Goal: Task Accomplishment & Management: Manage account settings

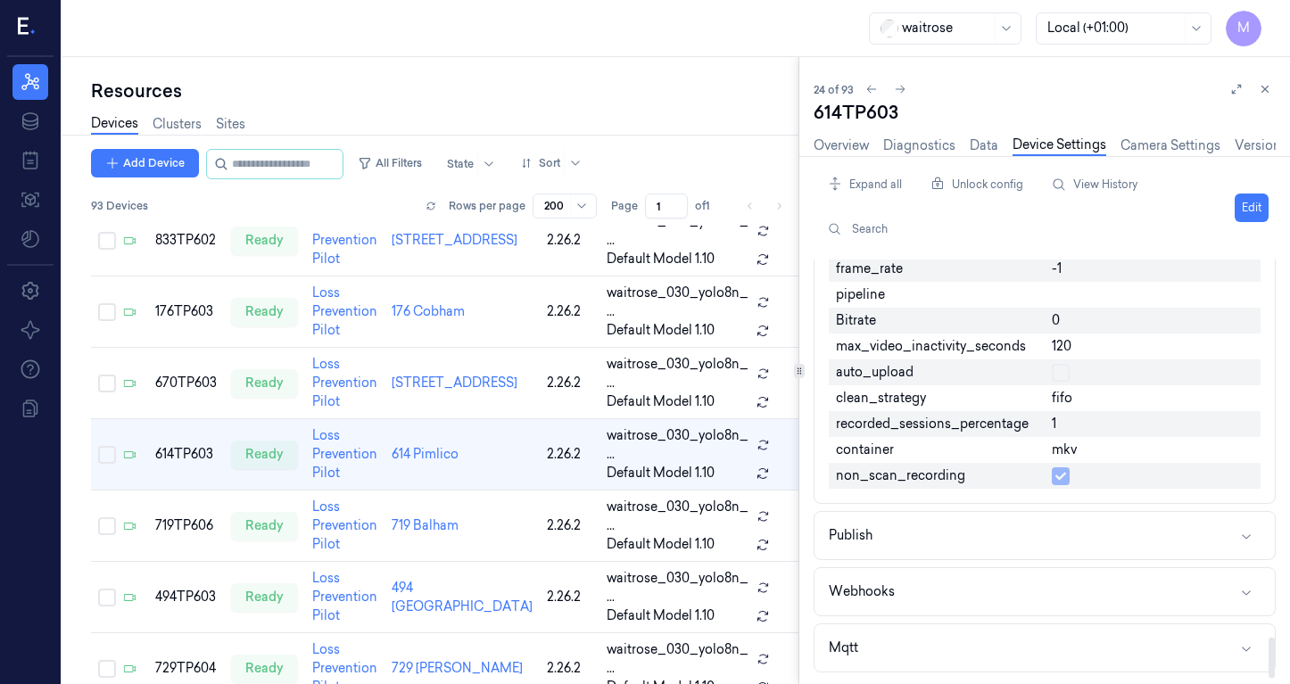
scroll to position [3826, 0]
click at [895, 656] on button "Mqtt" at bounding box center [1045, 648] width 460 height 47
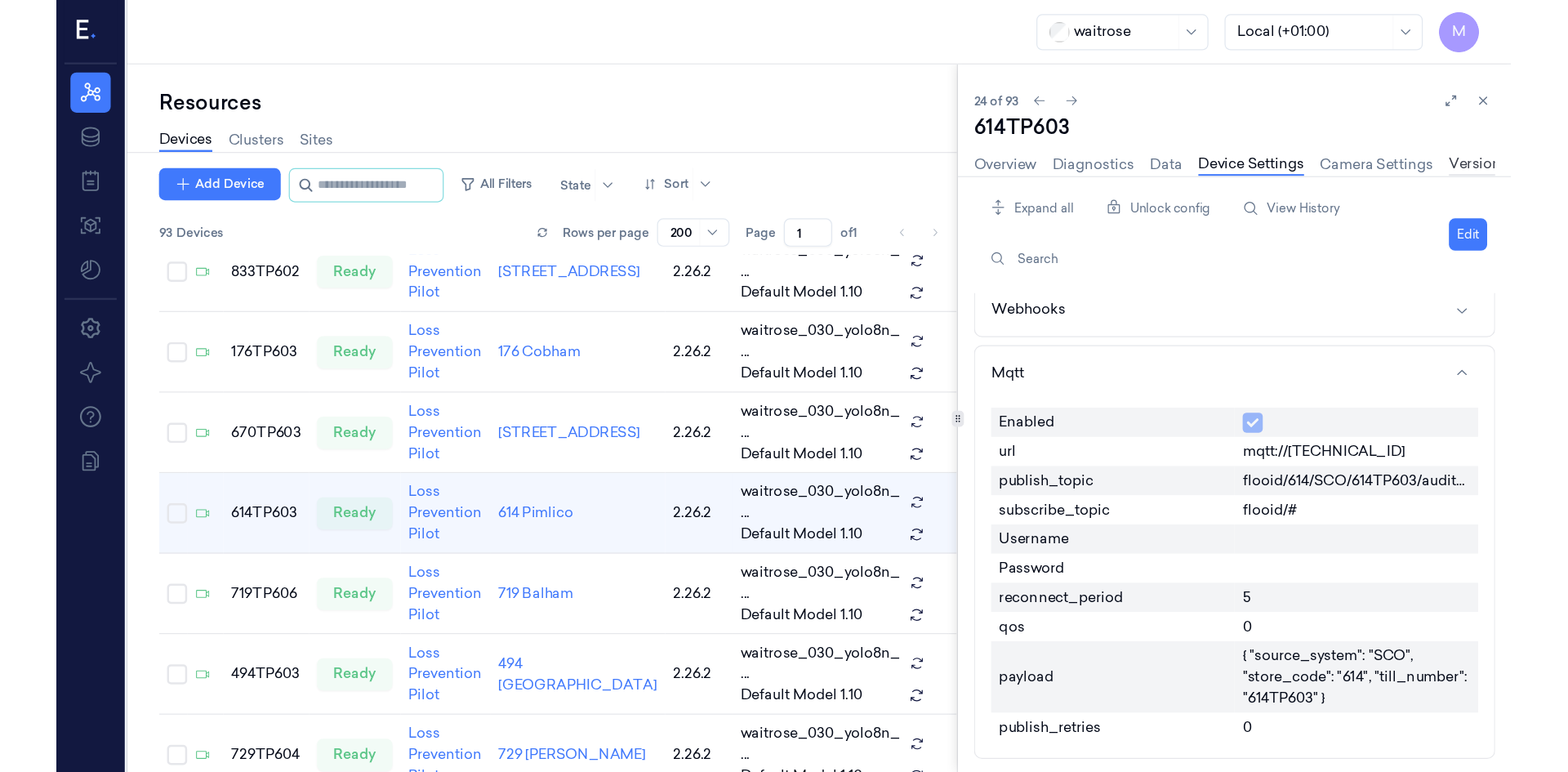
scroll to position [3558, 0]
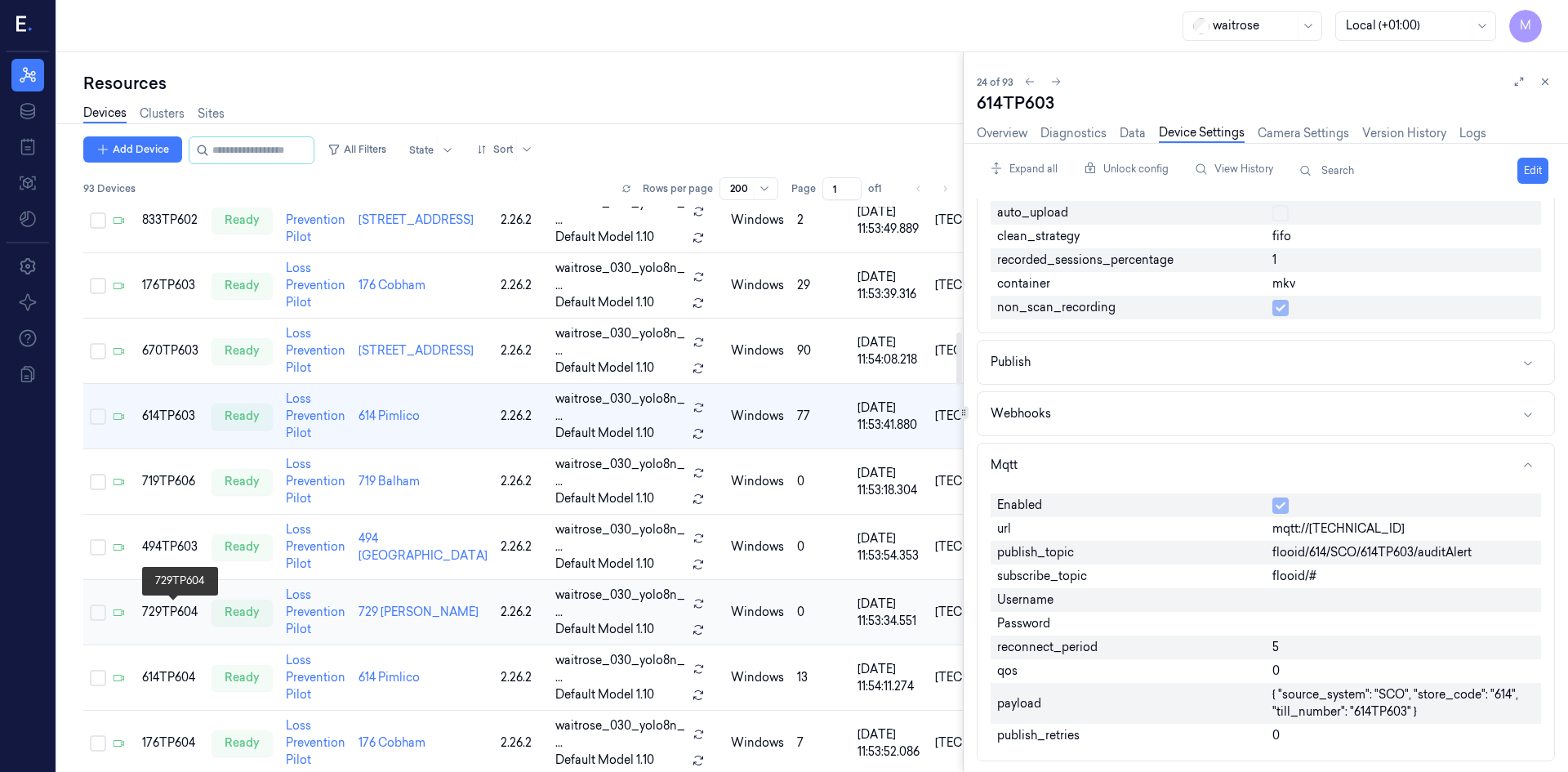
click at [180, 614] on div "729TP604" at bounding box center [170, 612] width 57 height 17
click at [178, 613] on div "729TP604" at bounding box center [170, 612] width 57 height 17
click at [230, 603] on div "ready" at bounding box center [242, 613] width 61 height 27
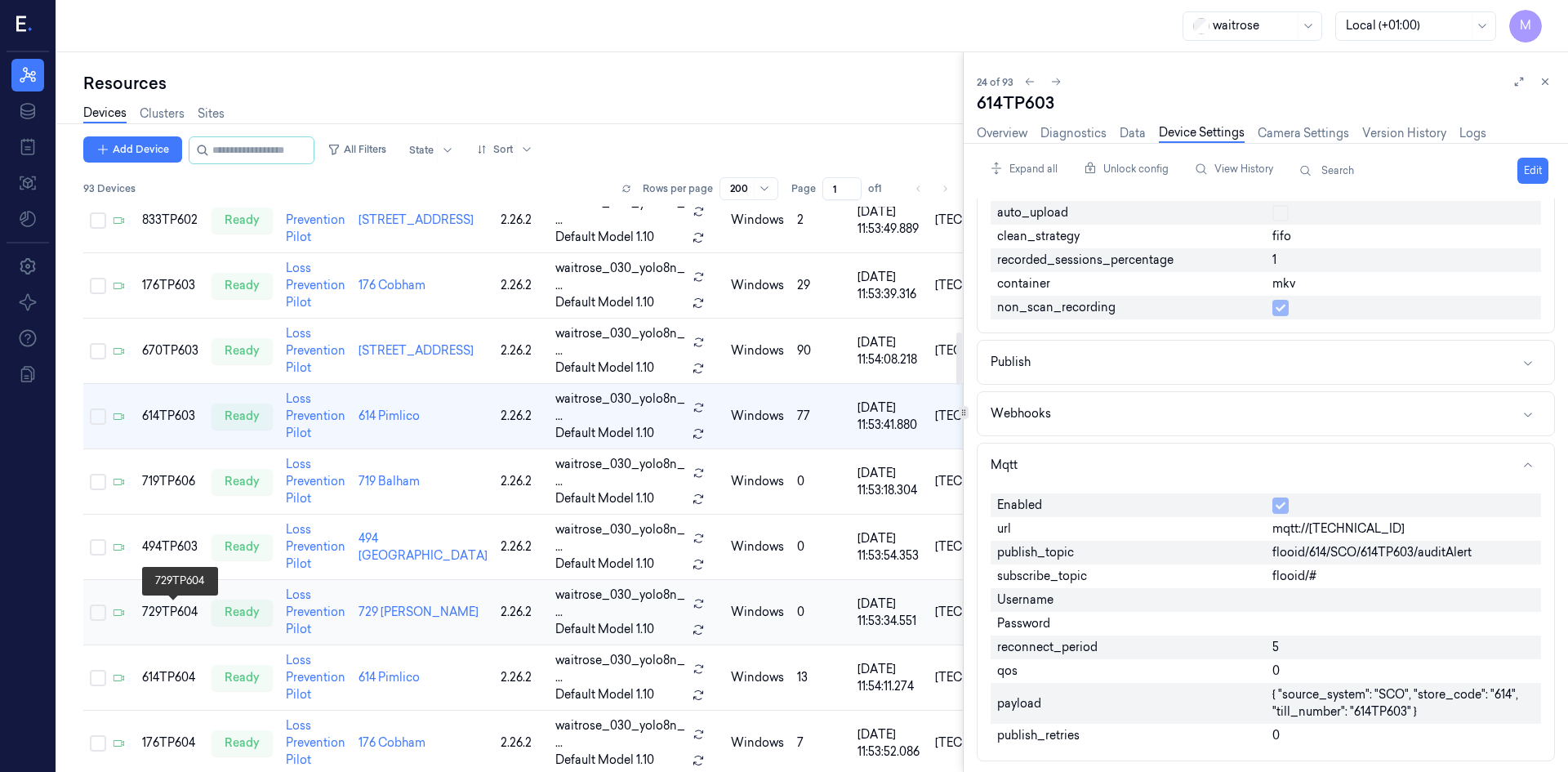
click at [168, 614] on div "729TP604" at bounding box center [170, 612] width 57 height 17
click at [169, 614] on div "729TP604" at bounding box center [170, 612] width 57 height 17
click at [170, 614] on div "729TP604" at bounding box center [170, 612] width 57 height 17
click at [409, 608] on link "729 [PERSON_NAME]" at bounding box center [418, 612] width 120 height 15
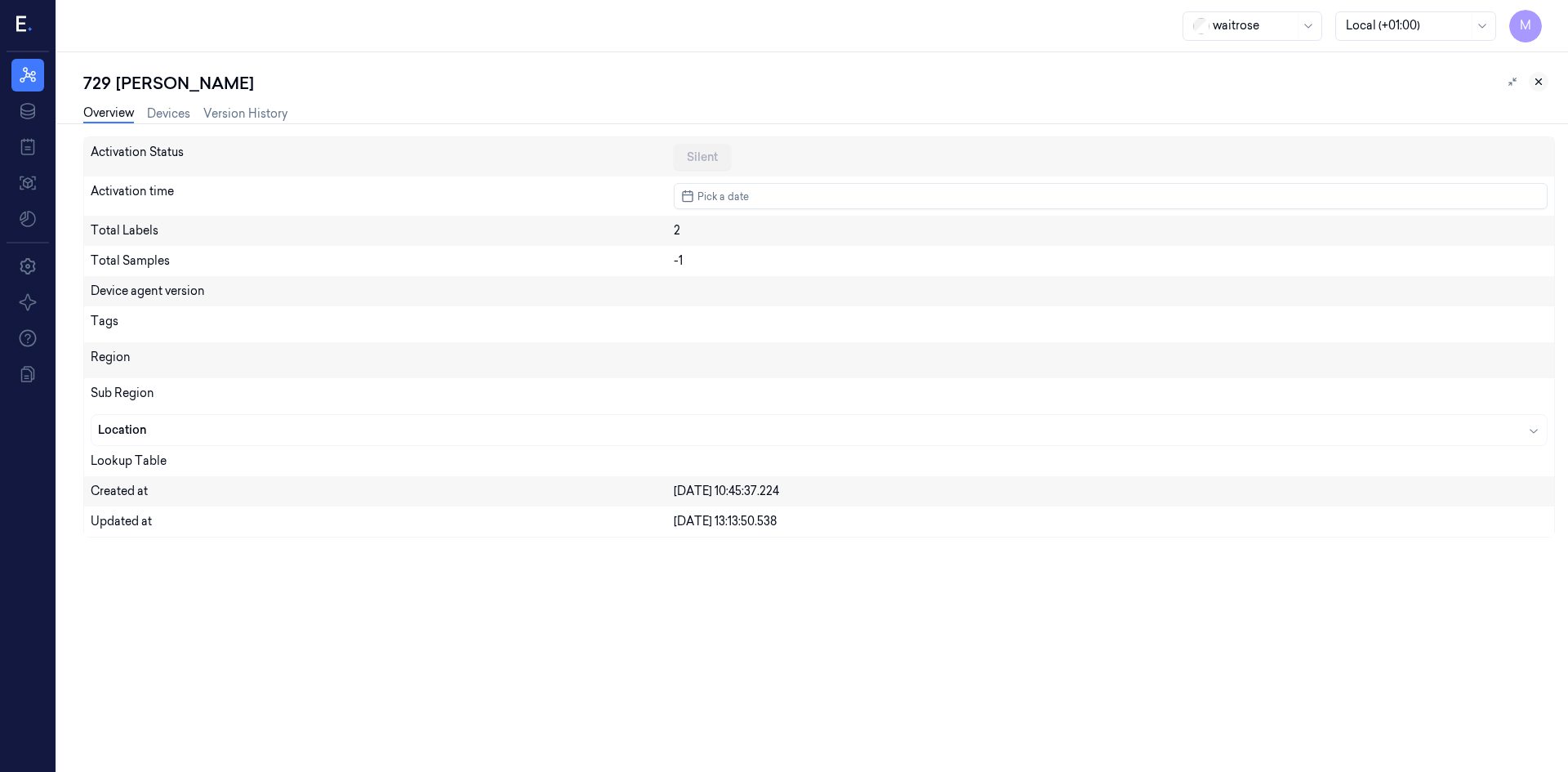
click at [1180, 85] on icon at bounding box center [1539, 82] width 11 height 11
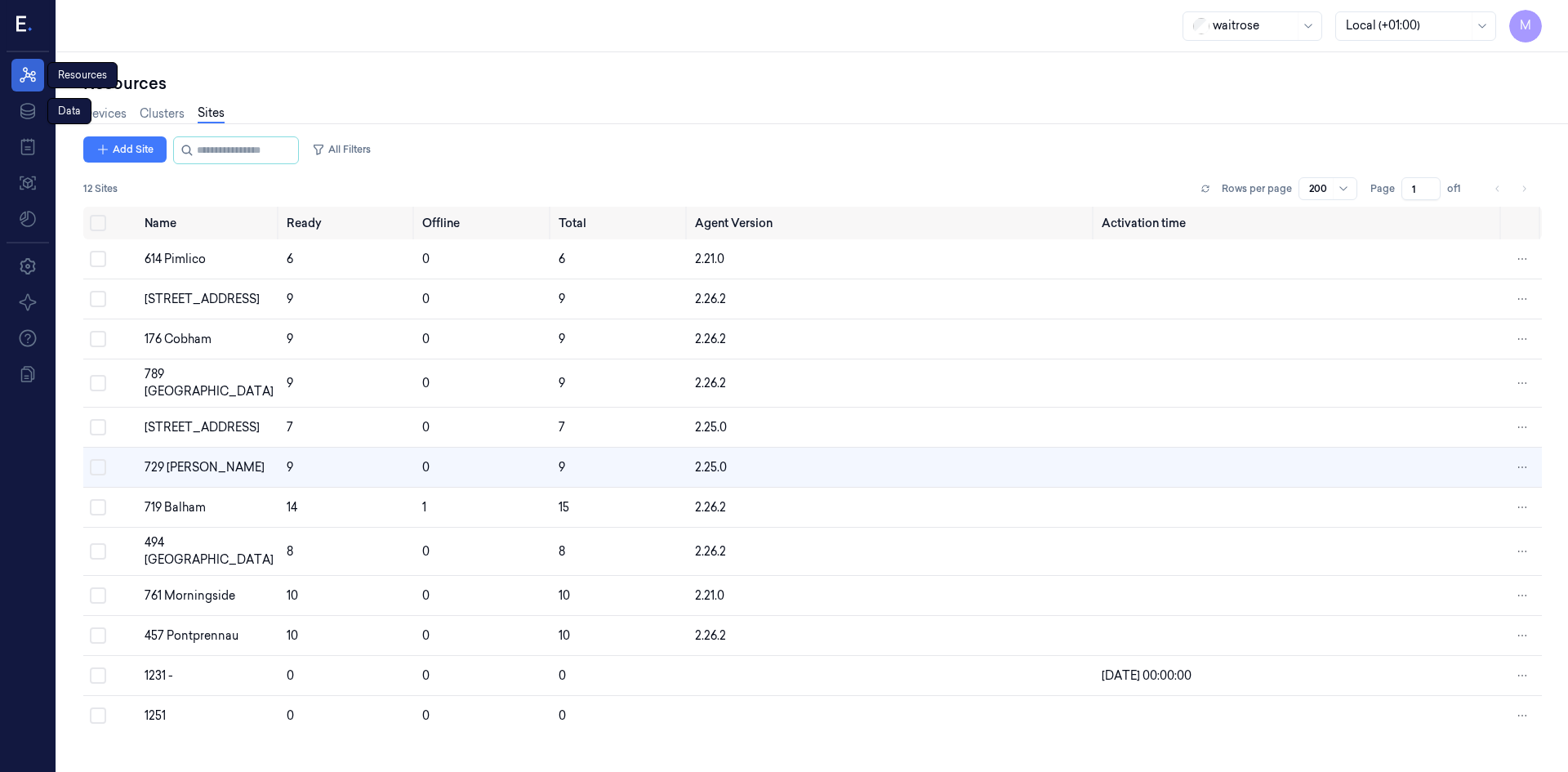
click at [27, 84] on icon at bounding box center [27, 74] width 19 height 19
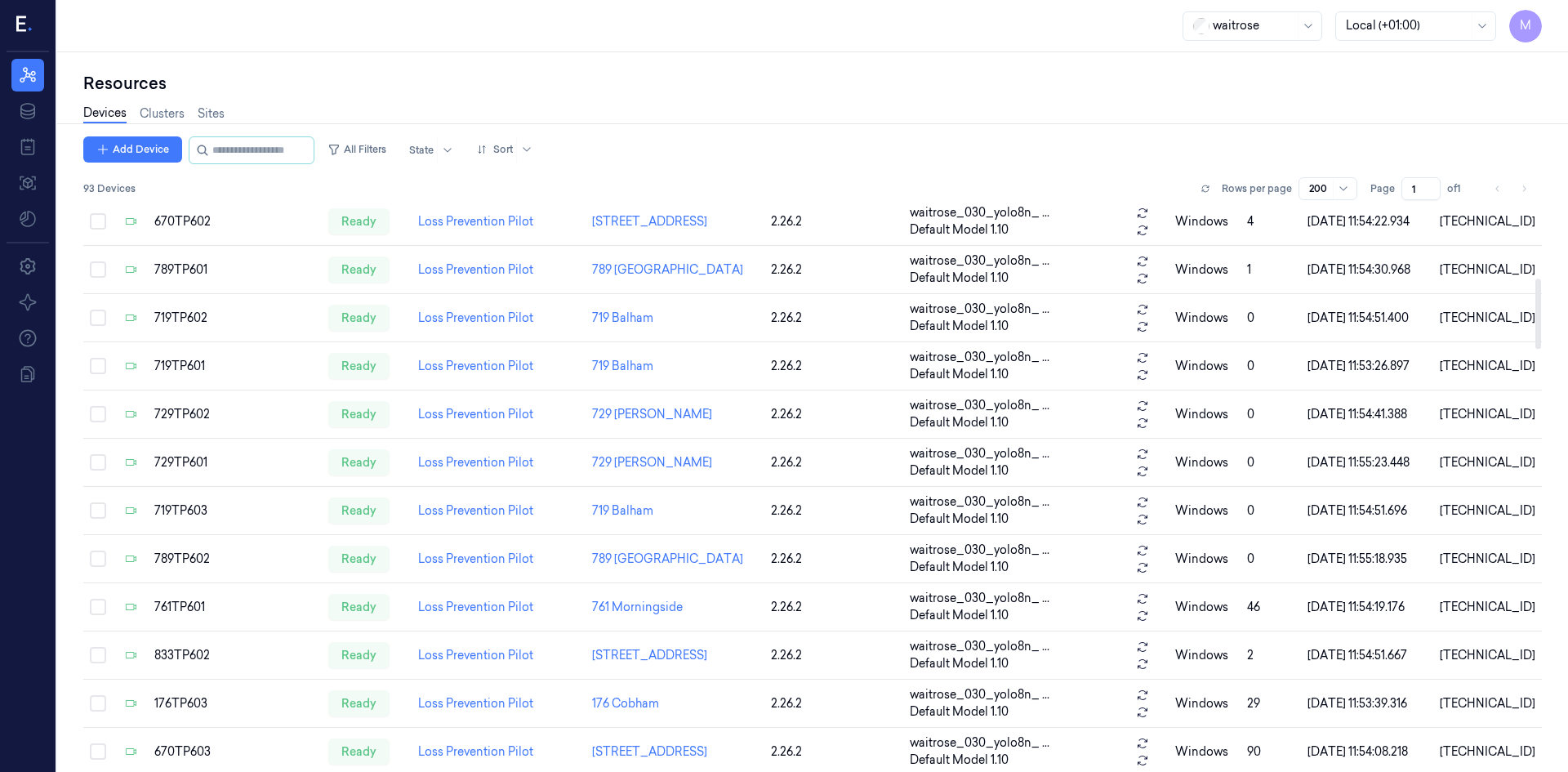
scroll to position [1144, 0]
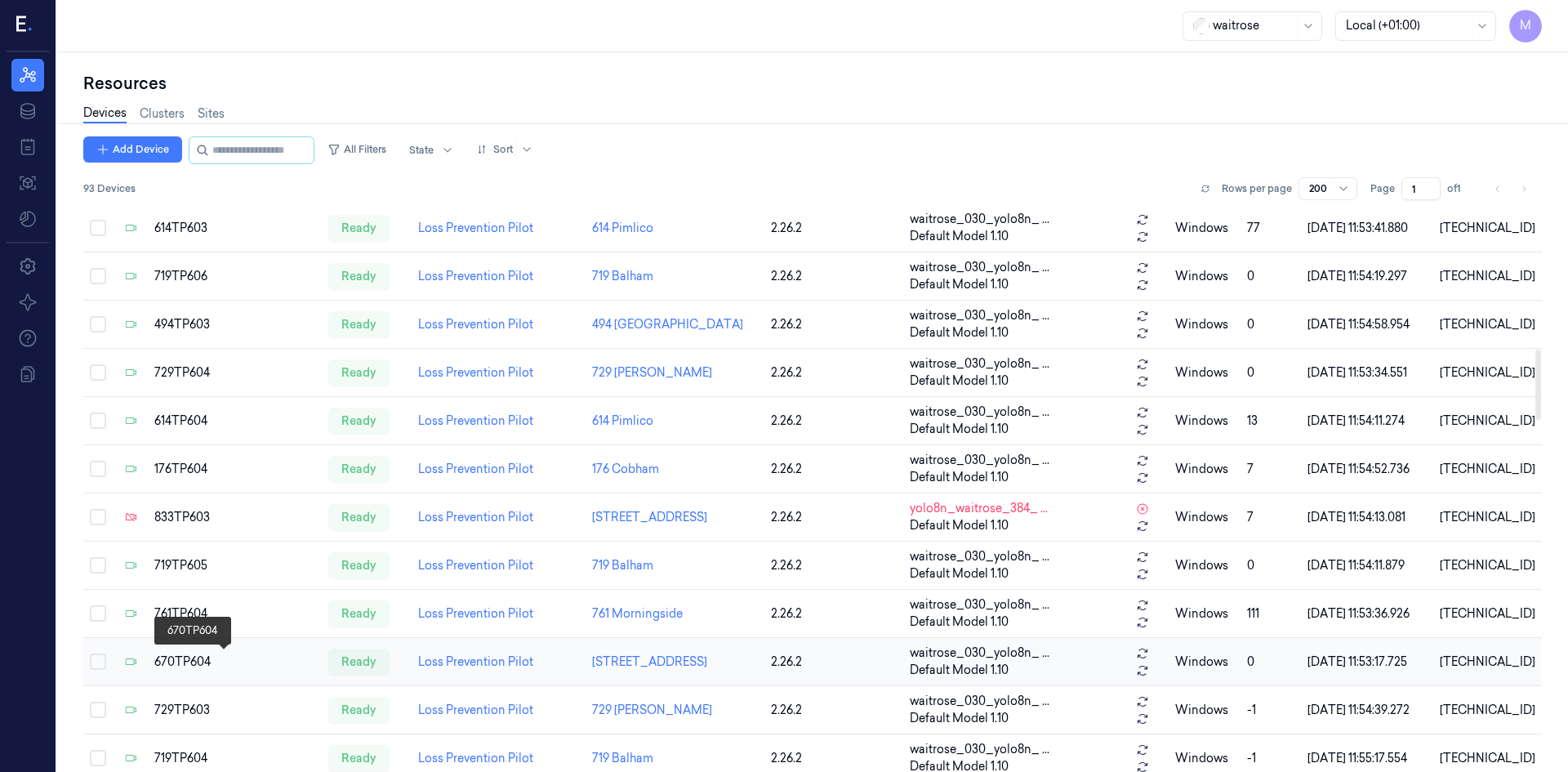
click at [180, 626] on div "670TP604" at bounding box center [235, 662] width 161 height 17
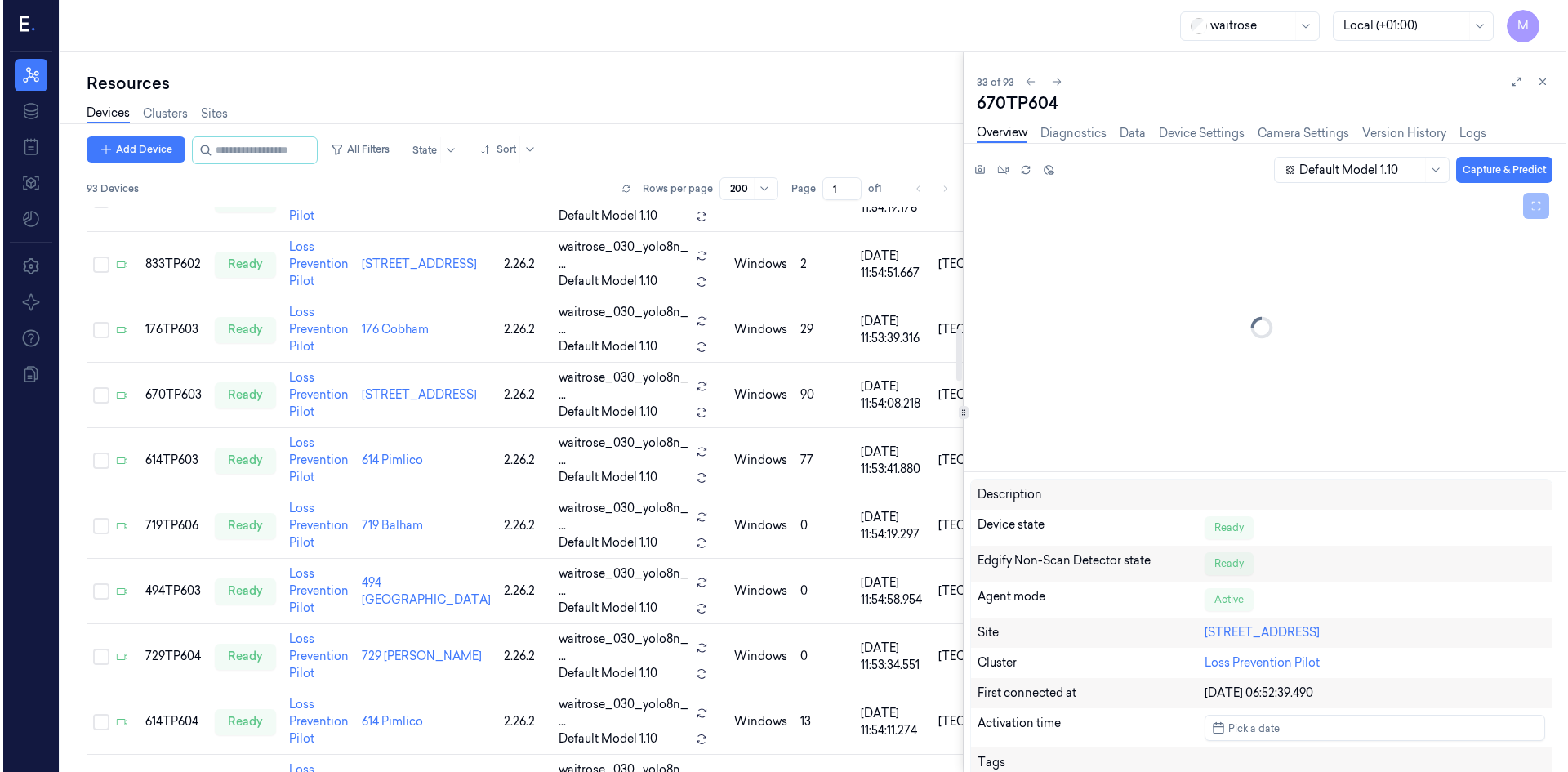
scroll to position [1317, 0]
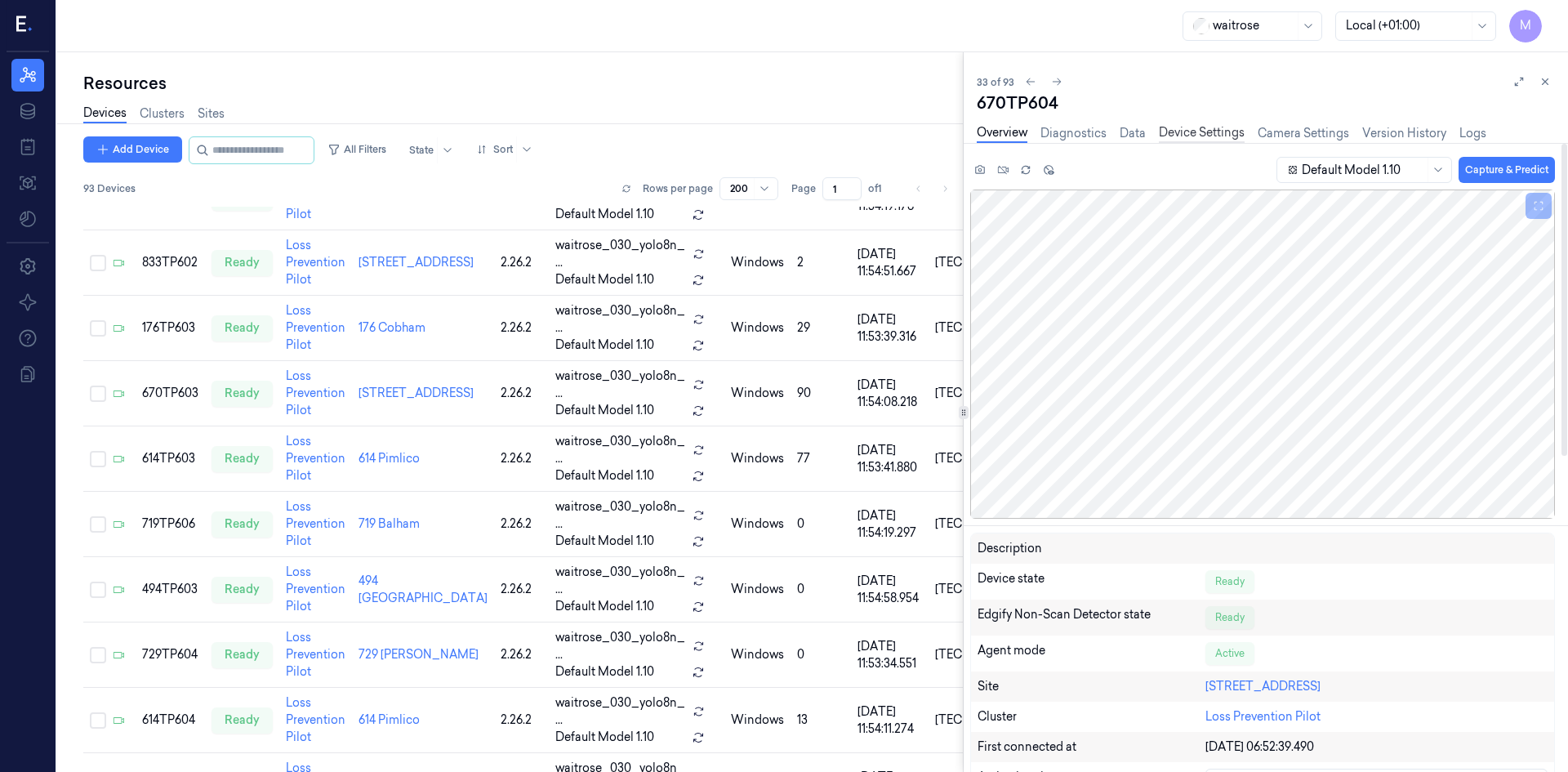
click at [1174, 131] on link "Device Settings" at bounding box center [1202, 134] width 86 height 19
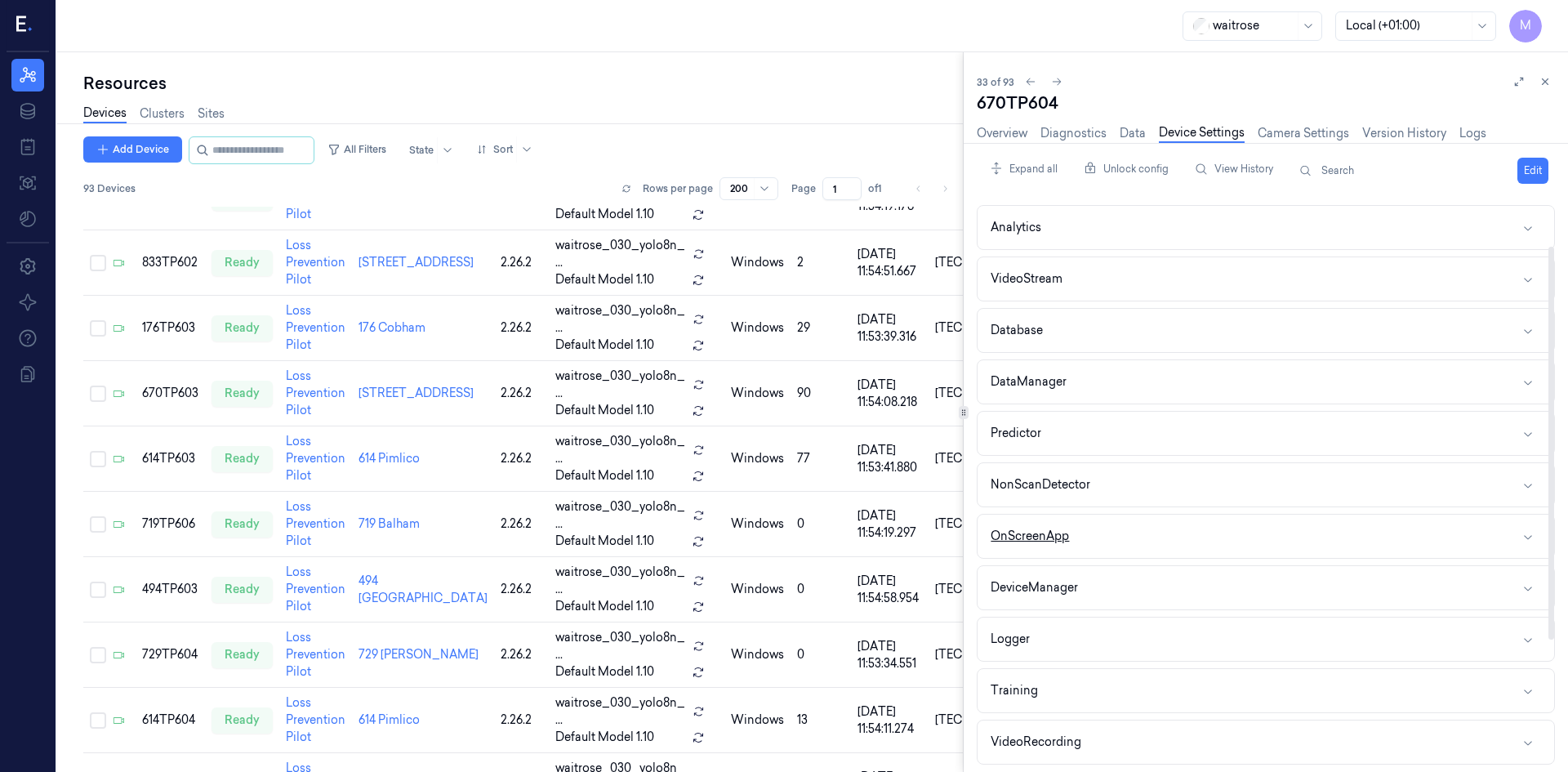
scroll to position [255, 0]
click at [1008, 626] on div "Mqtt" at bounding box center [1003, 739] width 27 height 17
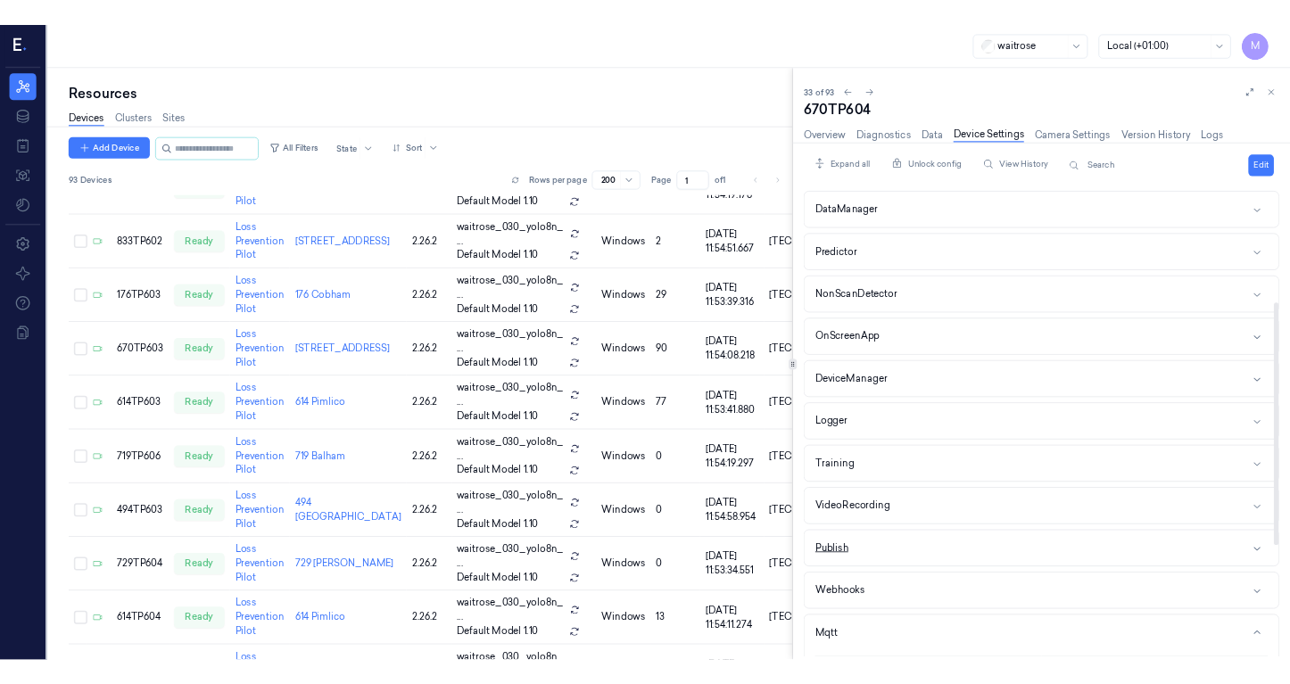
scroll to position [576, 0]
